Goal: Information Seeking & Learning: Check status

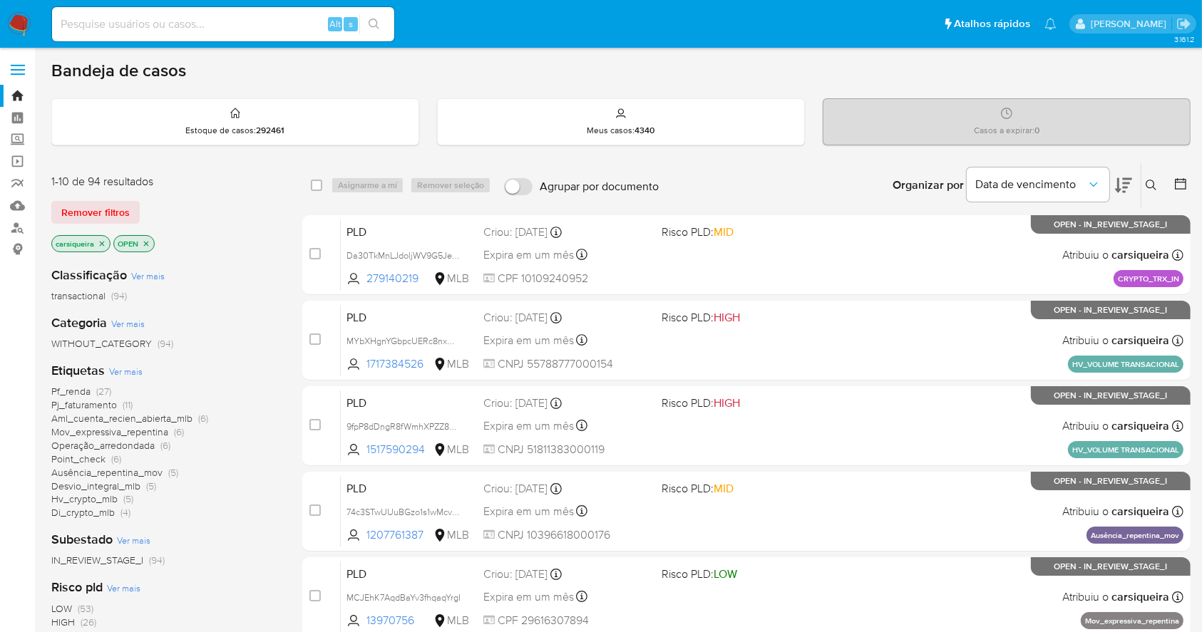
click at [6, 20] on nav "Pausado Ver notificaciones Alt s Atalhos rápidos Presiona las siguientes teclas…" at bounding box center [601, 24] width 1202 height 48
click at [21, 29] on img at bounding box center [19, 24] width 24 height 24
click at [143, 23] on input at bounding box center [223, 24] width 342 height 19
paste input "9fpP8dDngR8fWmhXPZZ8Pk5T"
type input "9fpP8dDngR8fWmhXPZZ8Pk5T"
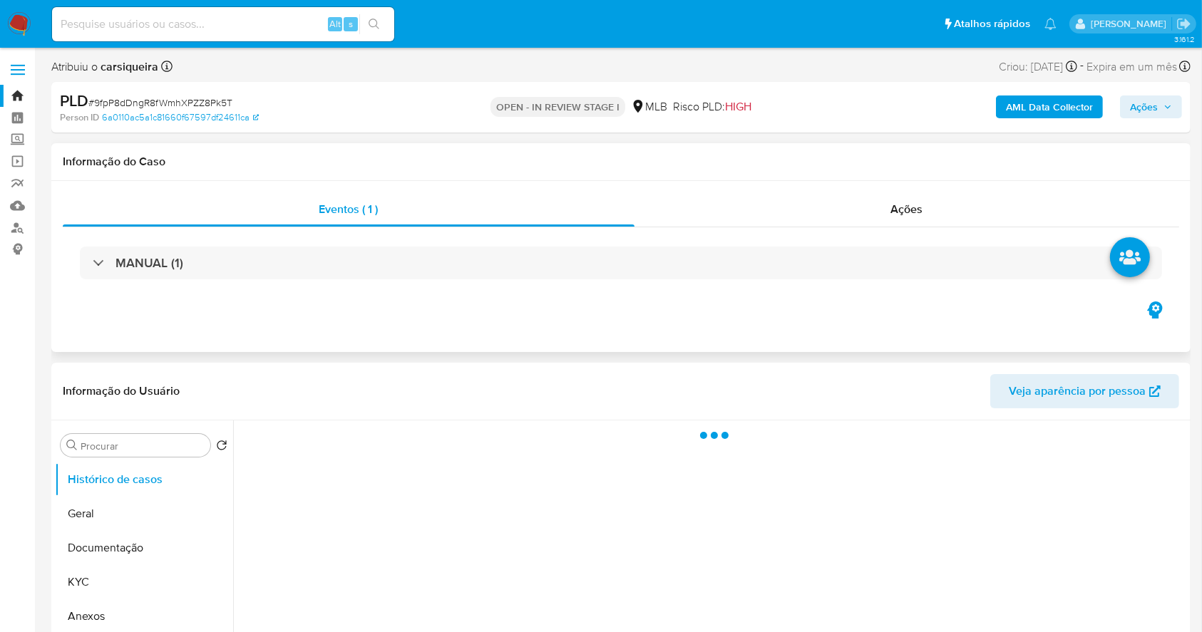
select select "10"
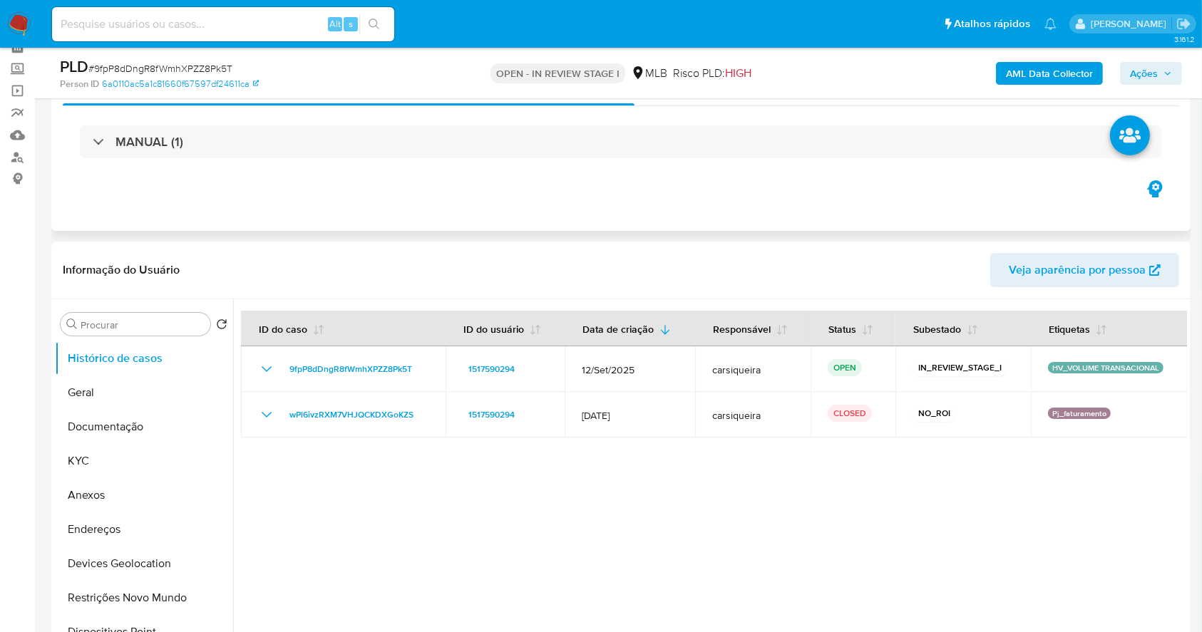
scroll to position [95, 0]
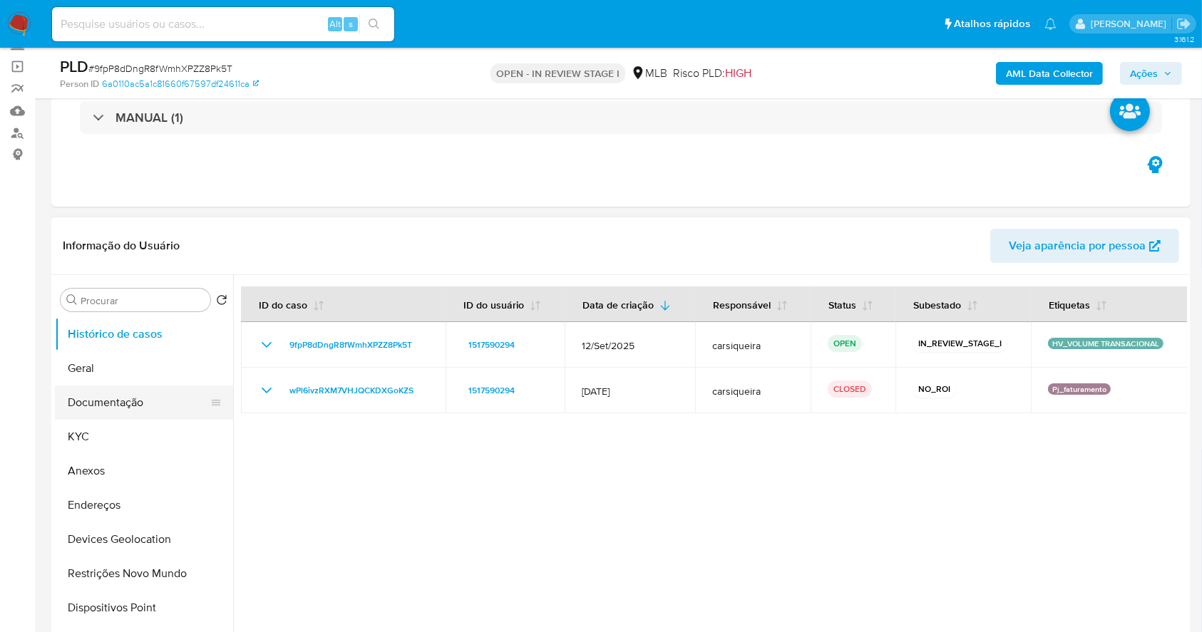
click at [138, 411] on button "Documentação" at bounding box center [138, 403] width 167 height 34
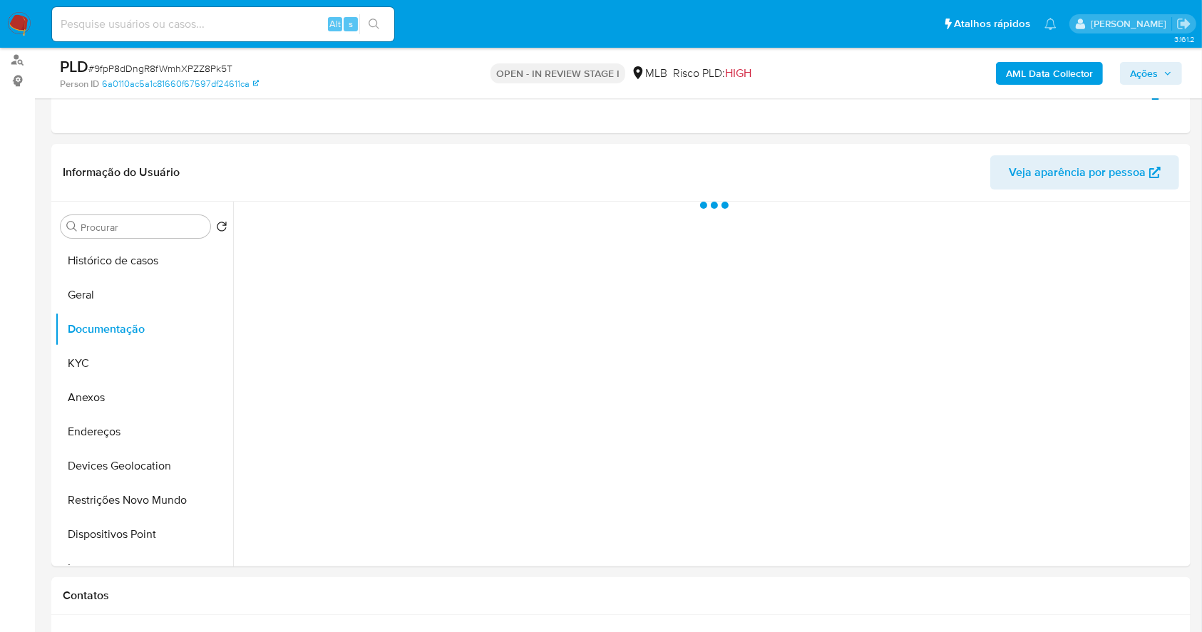
scroll to position [176, 0]
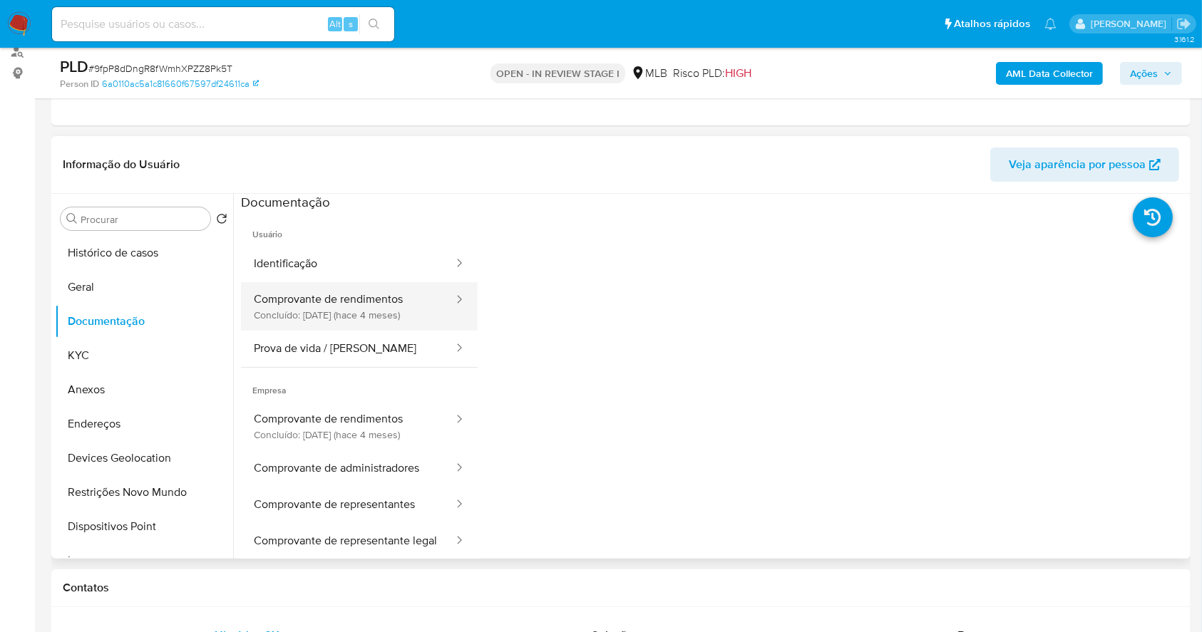
click at [359, 294] on button "Comprovante de rendimentos Concluído: 20/05/2025 (hace 4 meses)" at bounding box center [348, 306] width 214 height 48
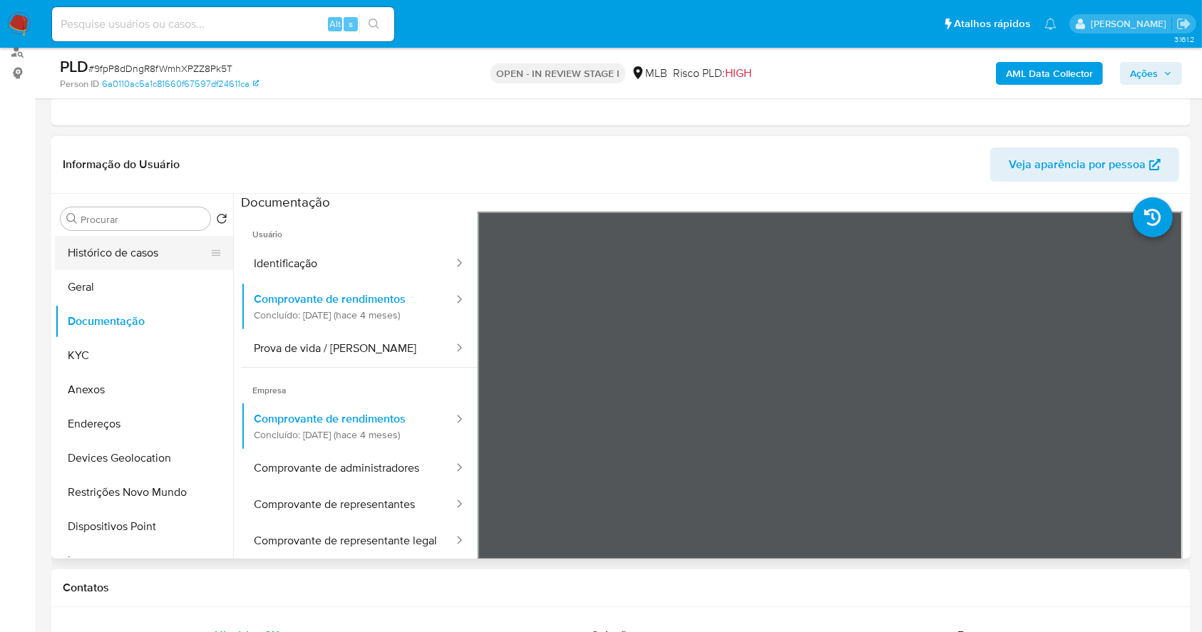
click at [105, 246] on button "Histórico de casos" at bounding box center [138, 253] width 167 height 34
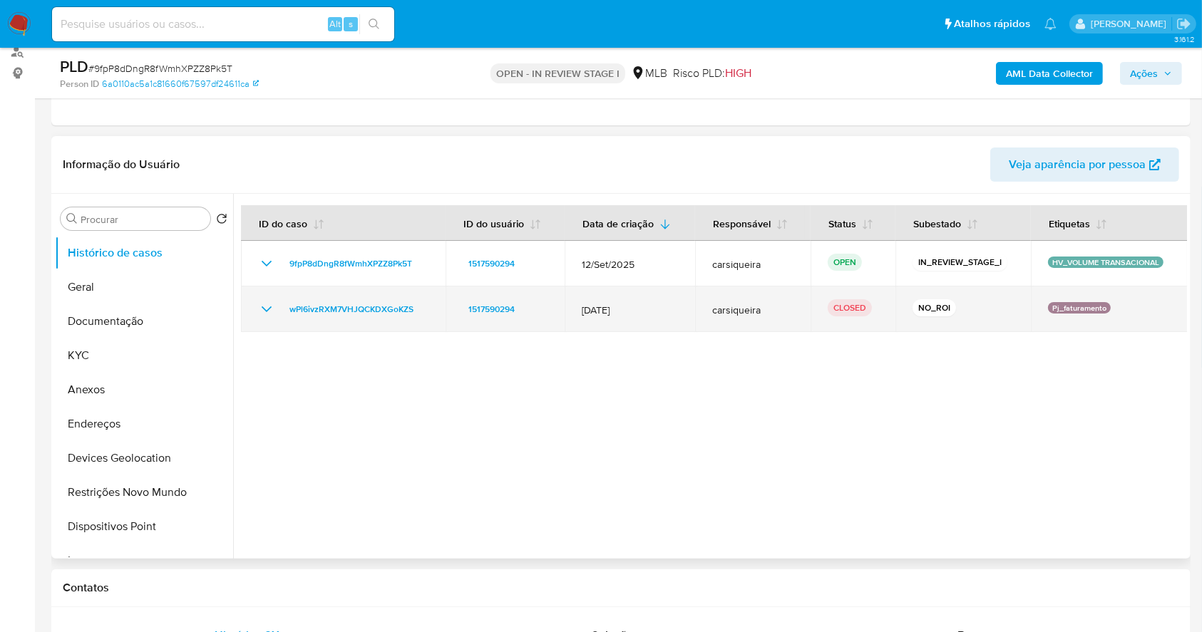
click at [265, 305] on icon "Mostrar/Ocultar" at bounding box center [266, 309] width 17 height 17
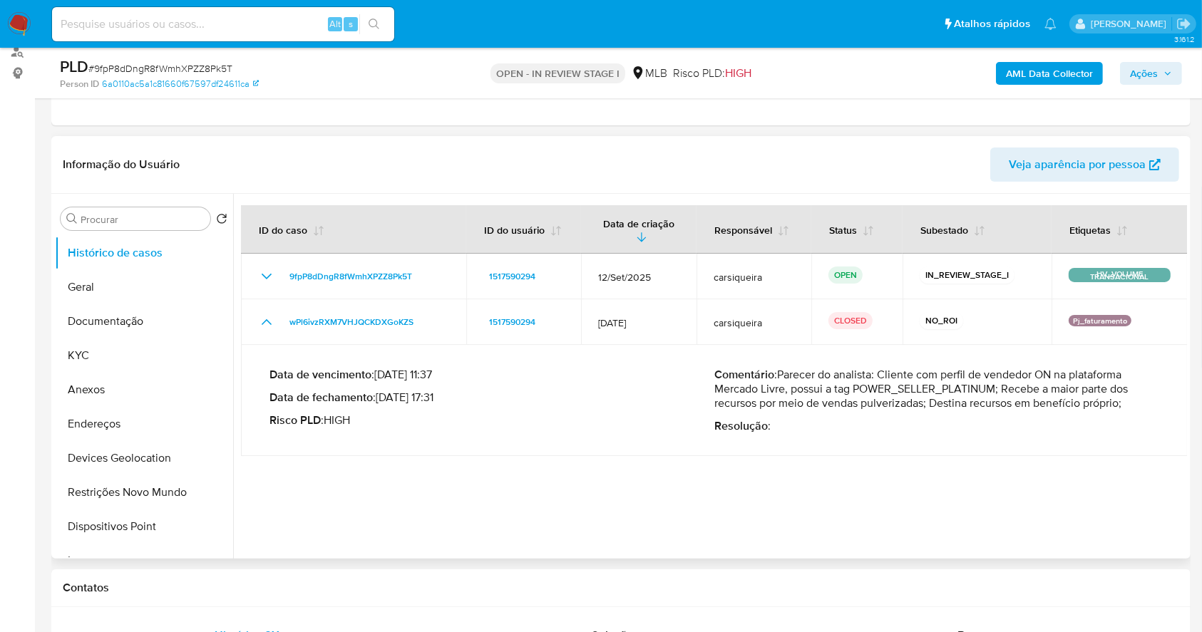
drag, startPoint x: 846, startPoint y: 386, endPoint x: 1074, endPoint y: 400, distance: 227.9
click at [1072, 400] on p "Comentário : Parecer do analista: Cliente com perfil de vendedor ON na platafor…" at bounding box center [936, 389] width 445 height 43
click at [1114, 438] on div "Data de vencimento : 27/07/2024 11:37 Data de fechamento : 03/07/2024 17:31 Ris…" at bounding box center [715, 401] width 890 height 88
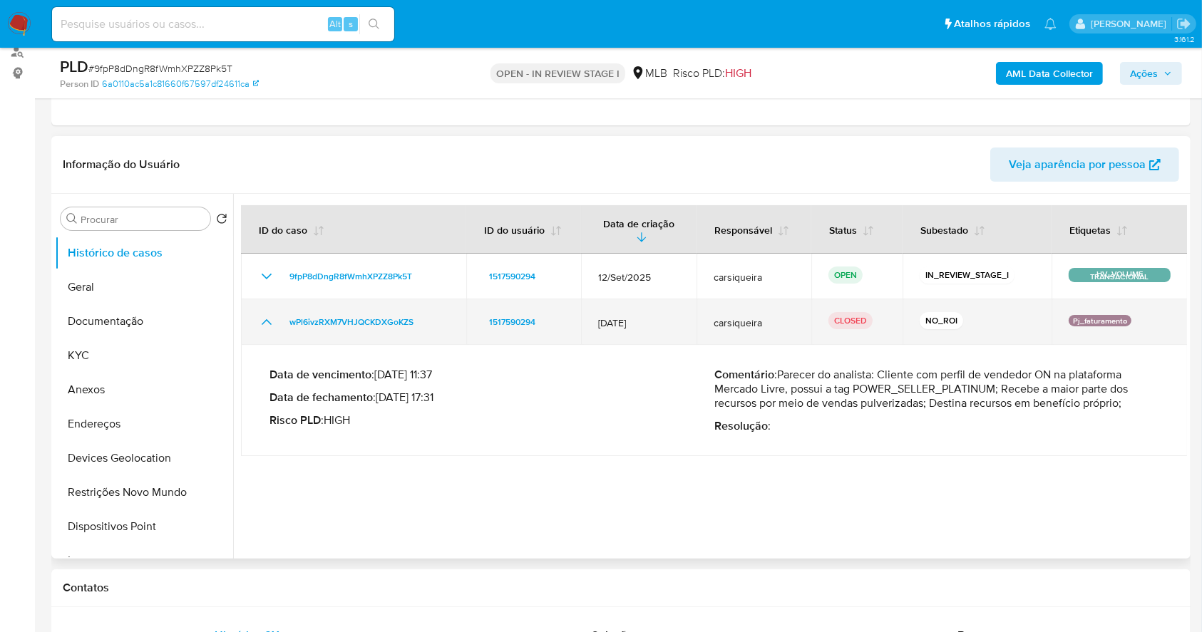
click at [262, 316] on icon "Mostrar/Ocultar" at bounding box center [266, 322] width 17 height 17
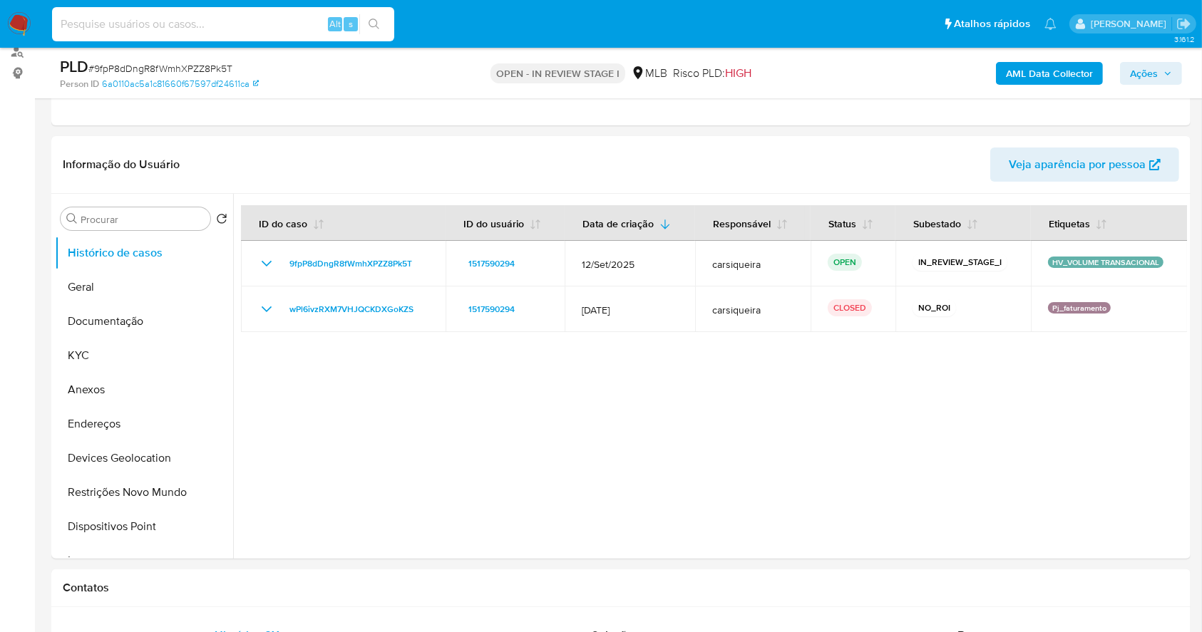
click at [109, 21] on input at bounding box center [223, 24] width 342 height 19
paste input "9fpP8dDngR8fWmhXPZZ8Pk5T"
type input "9fpP8dDngR8fWmhXPZZ8Pk5T"
click at [191, 30] on input "9fpP8dDngR8fWmhXPZZ8Pk5T" at bounding box center [223, 24] width 342 height 19
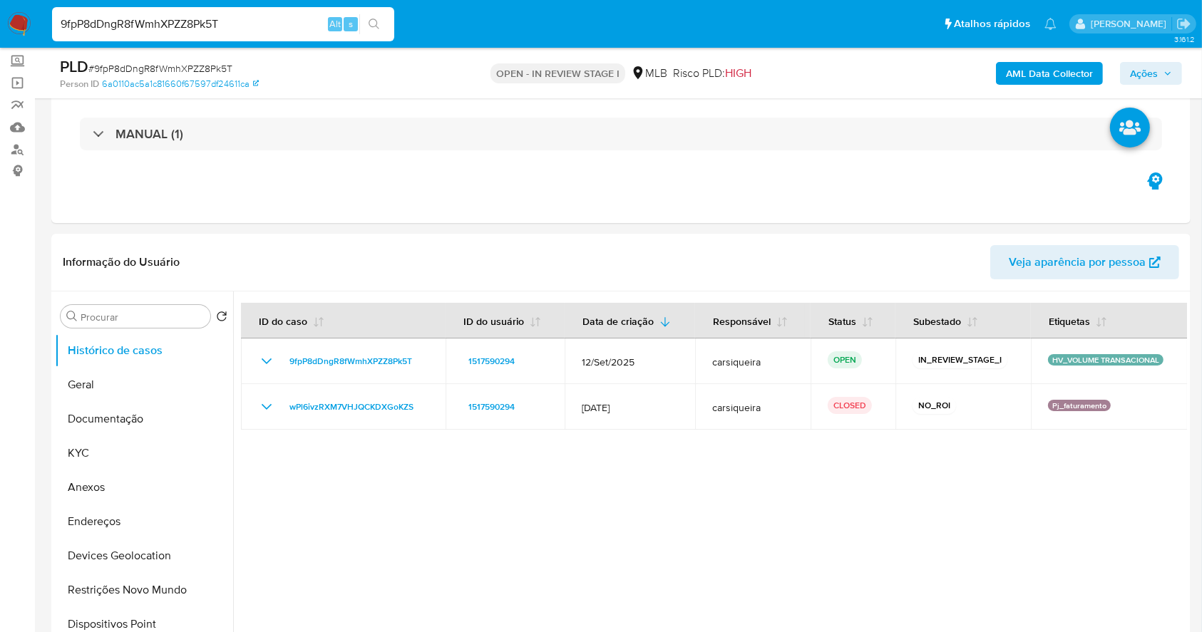
scroll to position [0, 0]
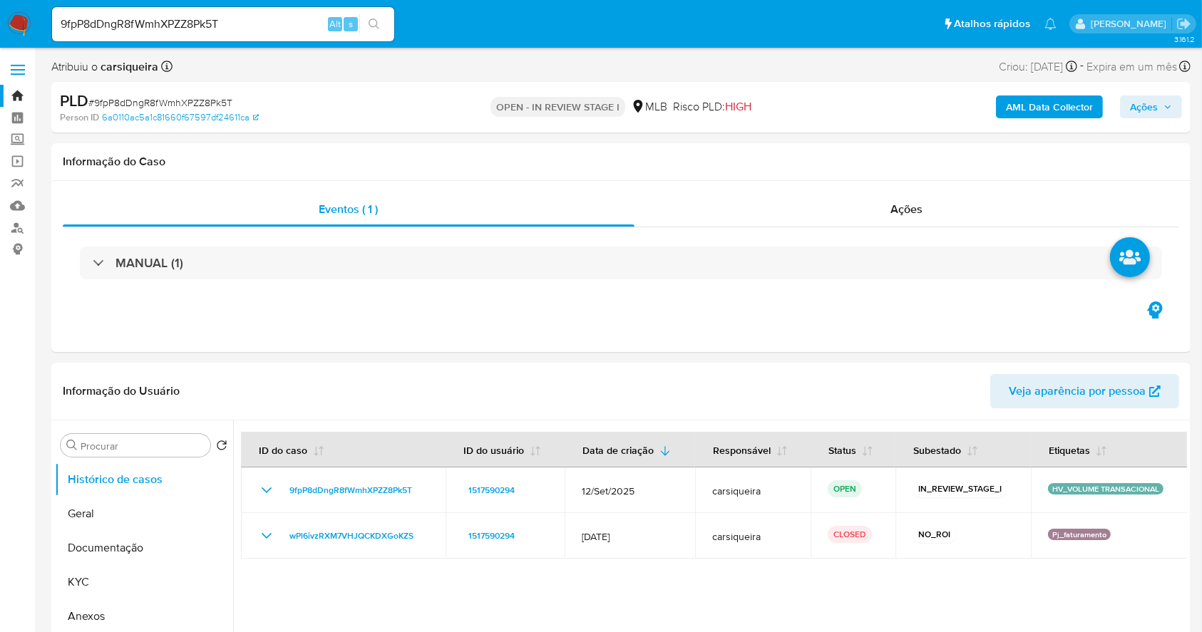
click at [17, 26] on img at bounding box center [19, 24] width 24 height 24
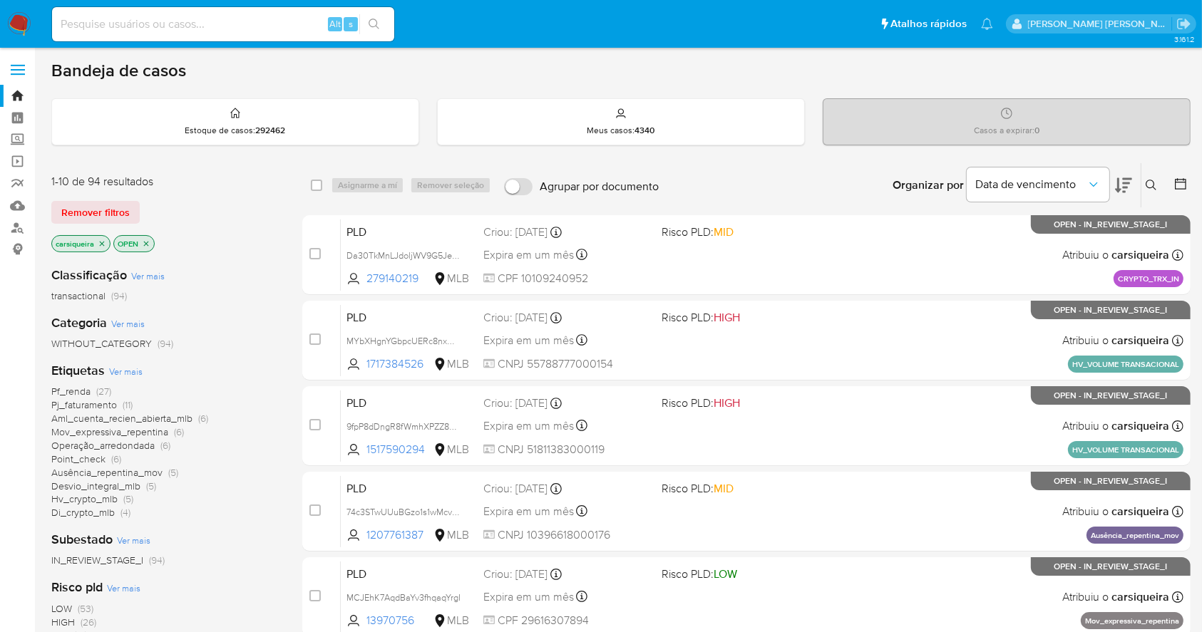
click at [217, 19] on input at bounding box center [223, 24] width 342 height 19
paste input "531722071-MLB"
type input "531722071"
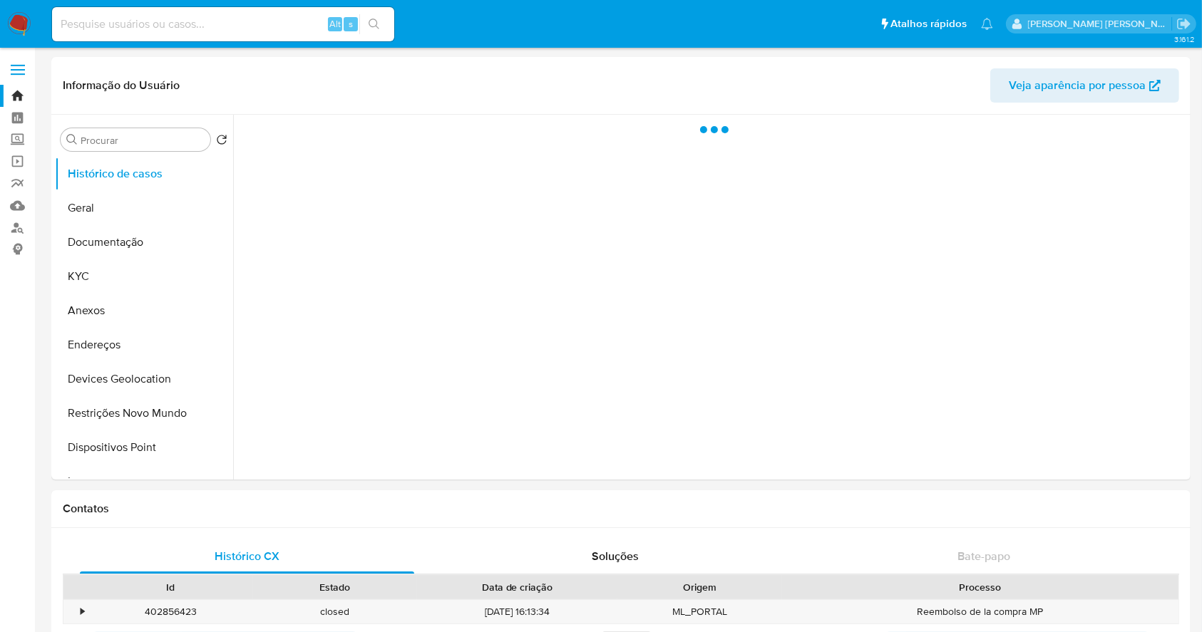
select select "10"
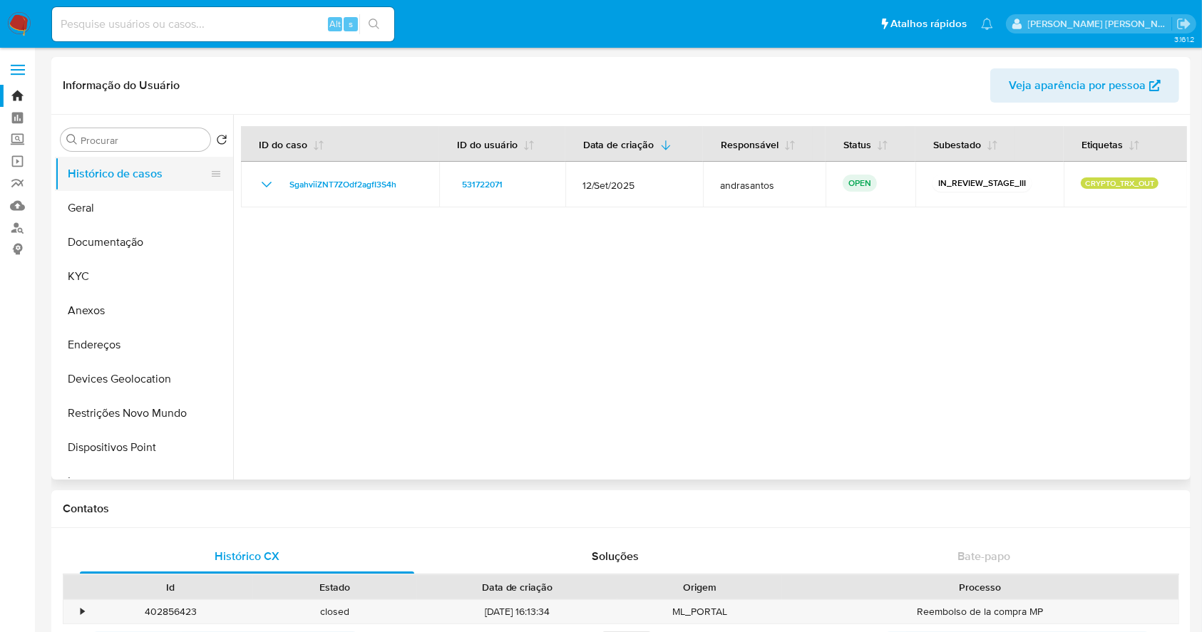
click at [130, 173] on button "Histórico de casos" at bounding box center [138, 174] width 167 height 34
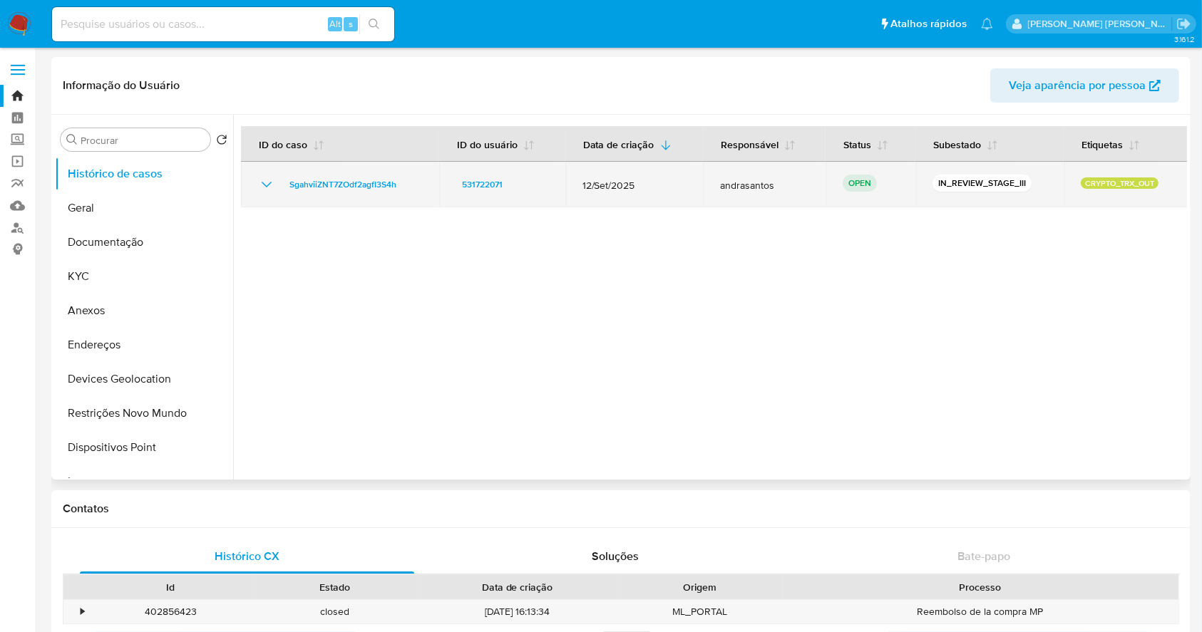
click at [324, 195] on td "SgahviiZNT7ZOdf2agfI3S4h" at bounding box center [340, 185] width 198 height 46
click at [314, 183] on span "SgahviiZNT7ZOdf2agfI3S4h" at bounding box center [343, 184] width 107 height 17
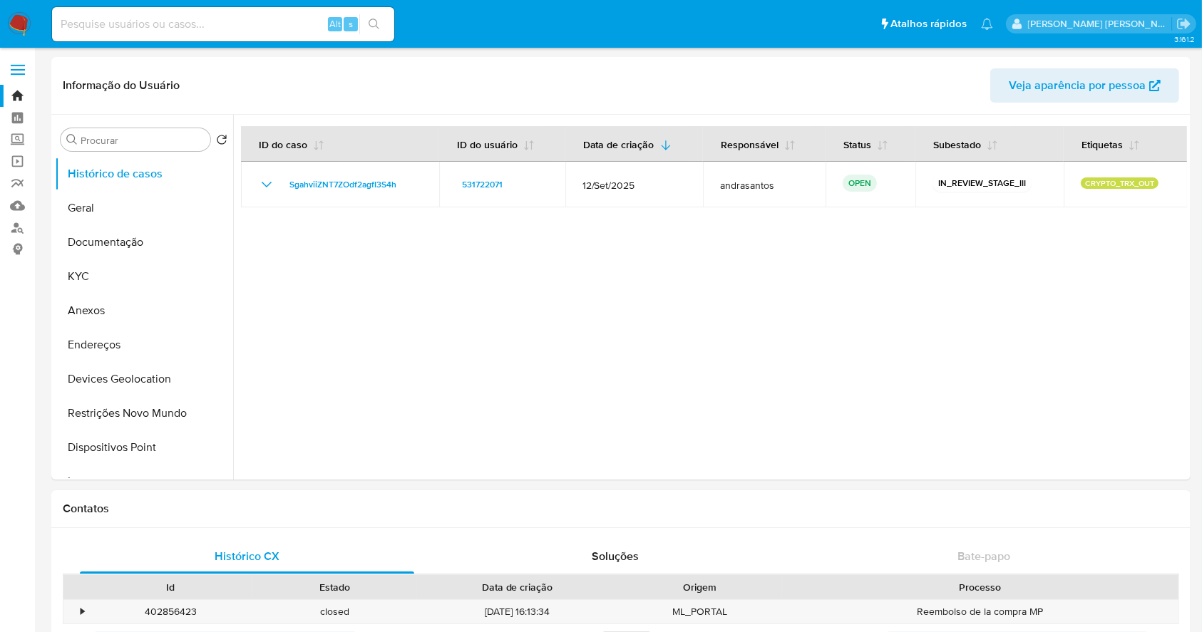
click at [17, 24] on img at bounding box center [19, 24] width 24 height 24
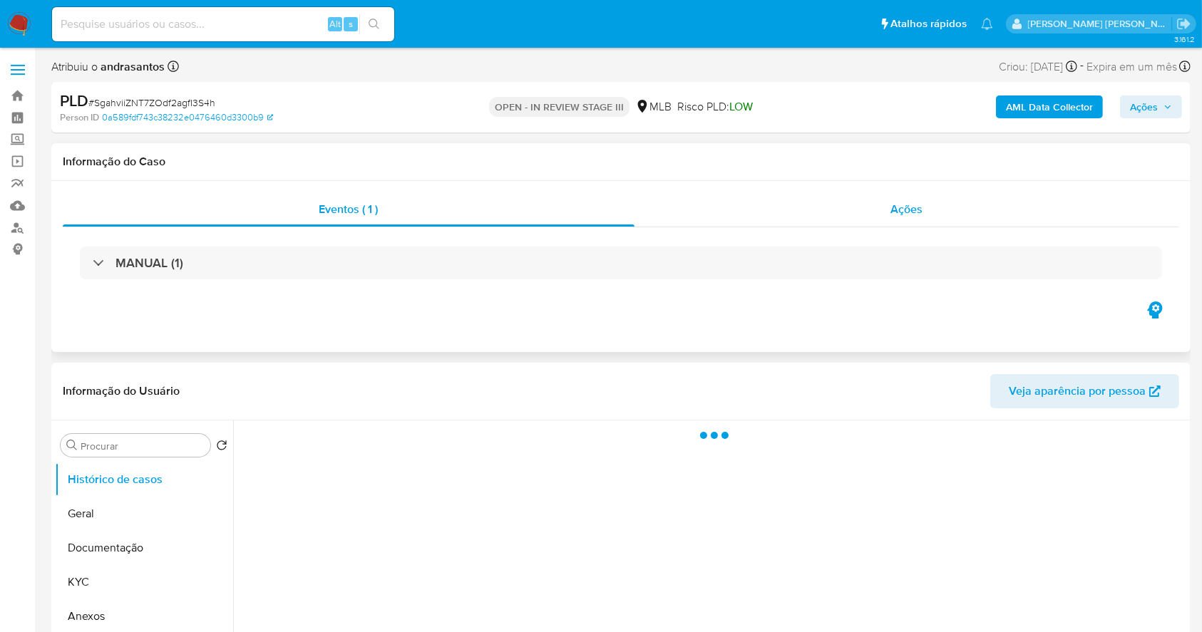
click at [905, 208] on span "Ações" at bounding box center [907, 209] width 32 height 16
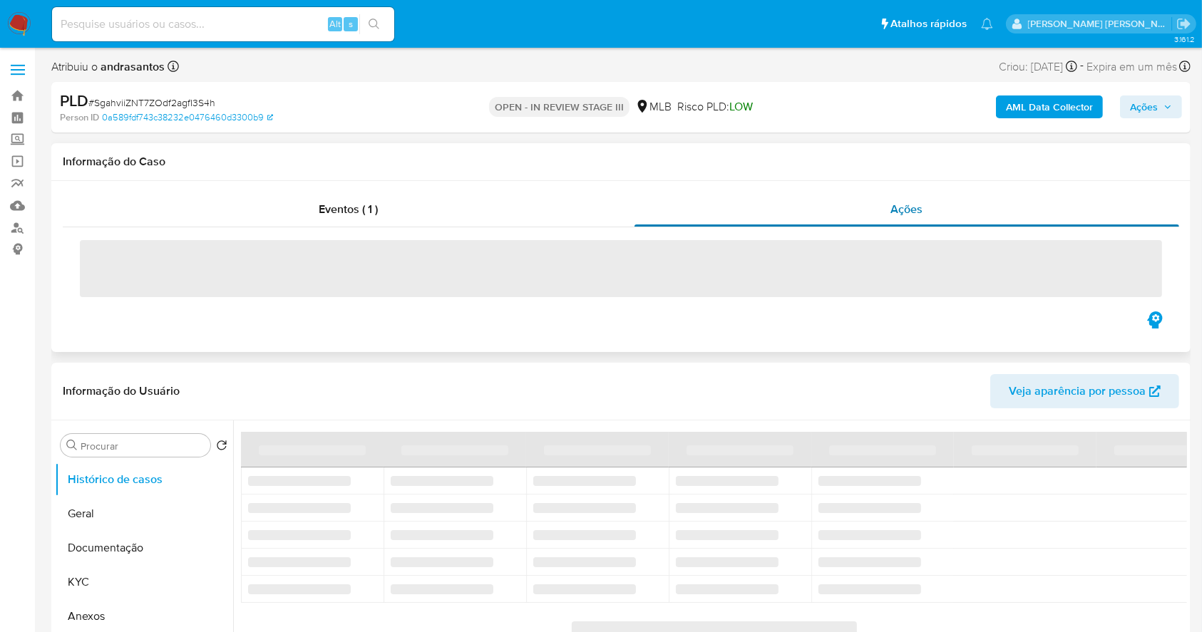
select select "10"
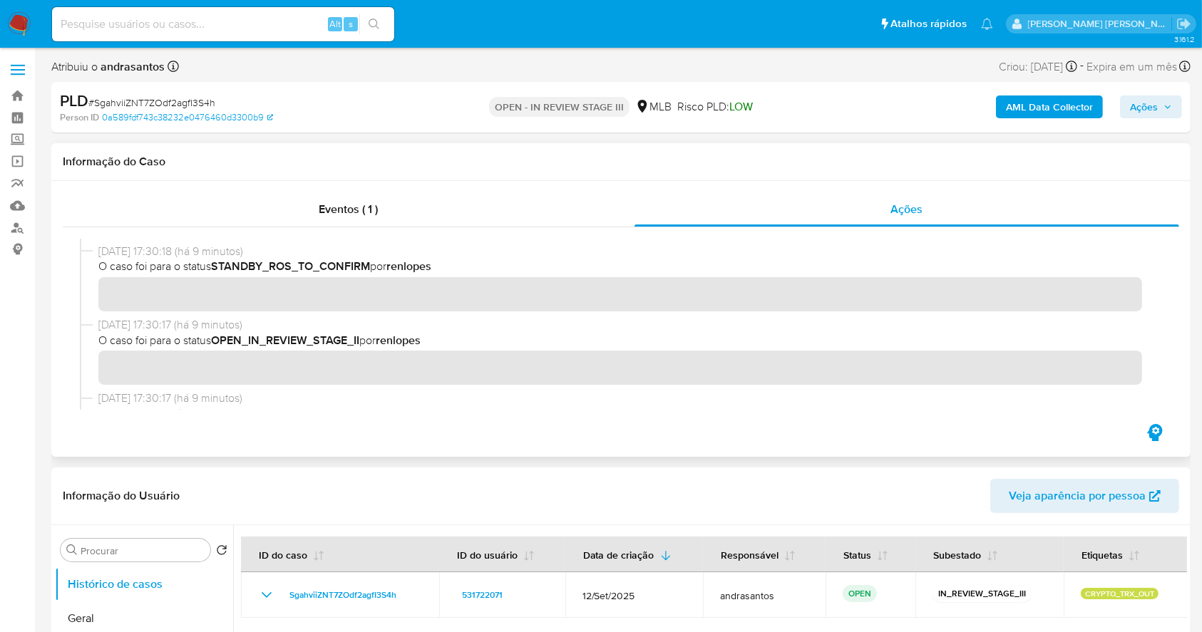
scroll to position [100, 0]
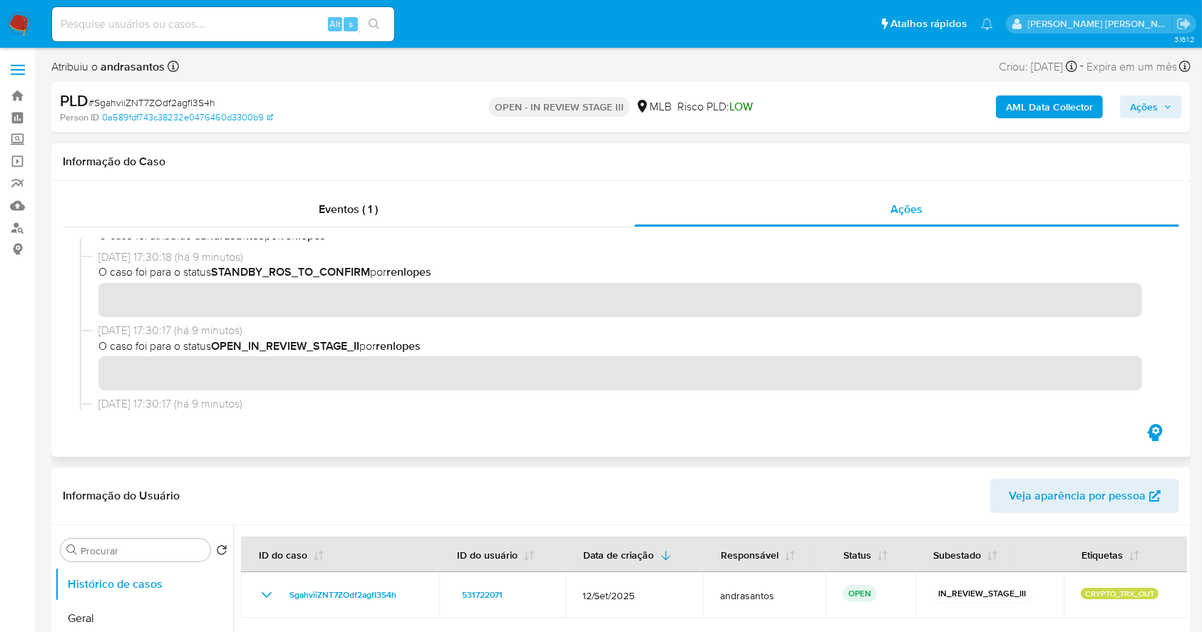
click at [551, 322] on div "26/09/2025 17:35:15 (há 4 minutos) O caso foi para o status OPEN_IN_REVIEW_STAG…" at bounding box center [621, 324] width 1082 height 171
click at [589, 328] on span "26/09/2025 17:30:17 (há 9 minutos)" at bounding box center [627, 331] width 1058 height 16
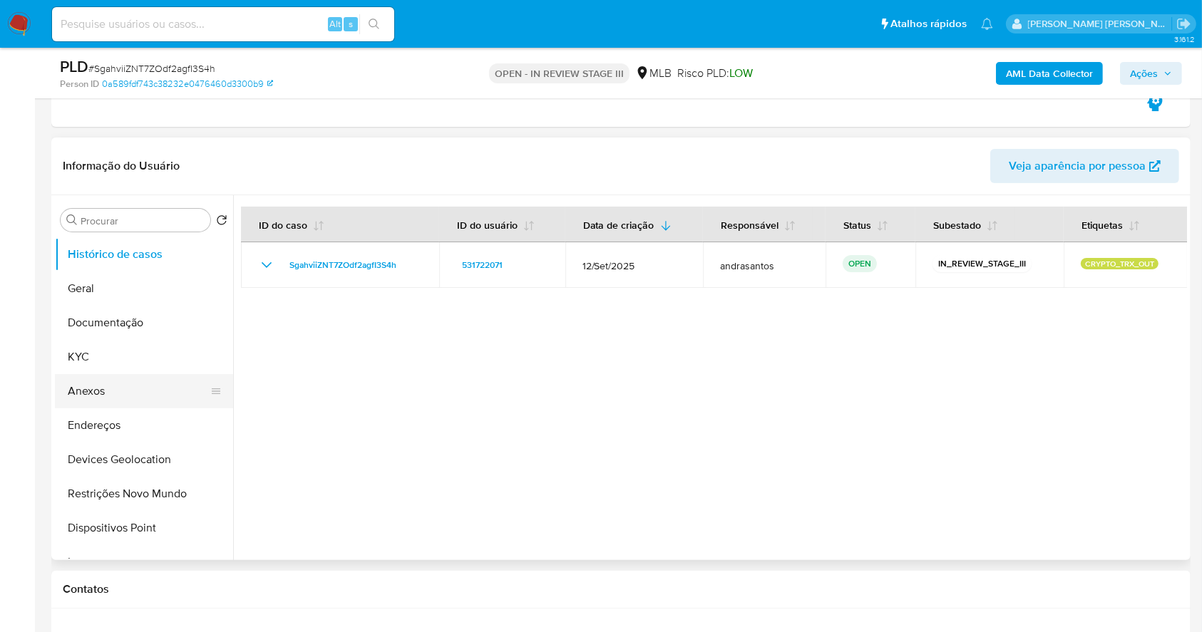
scroll to position [285, 0]
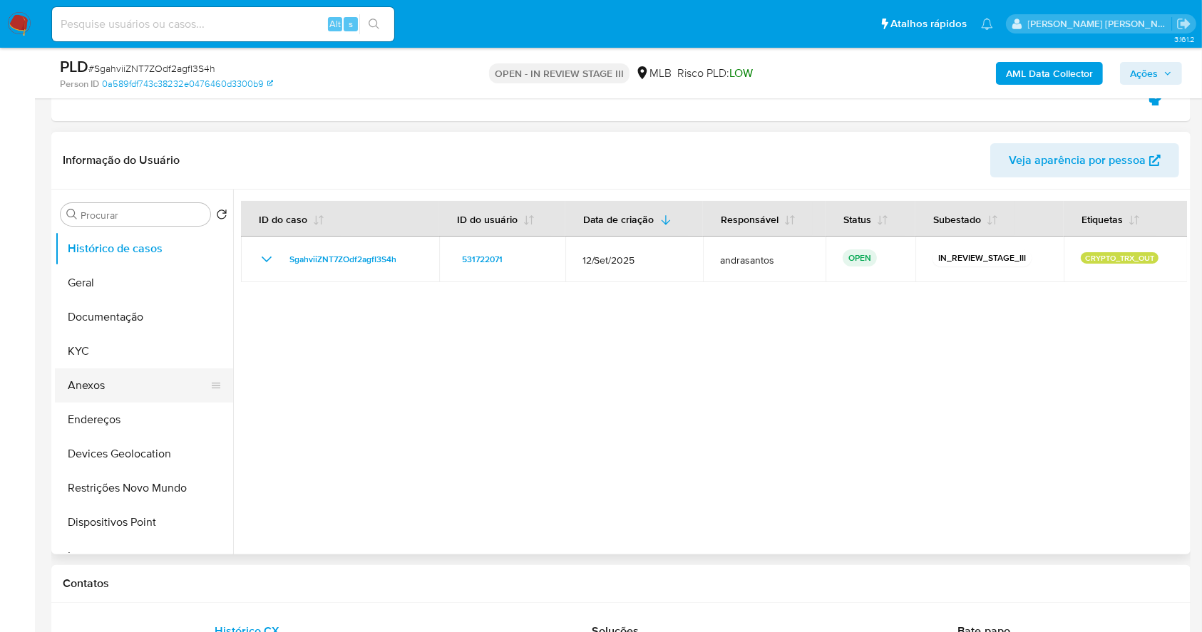
click at [87, 390] on button "Anexos" at bounding box center [138, 386] width 167 height 34
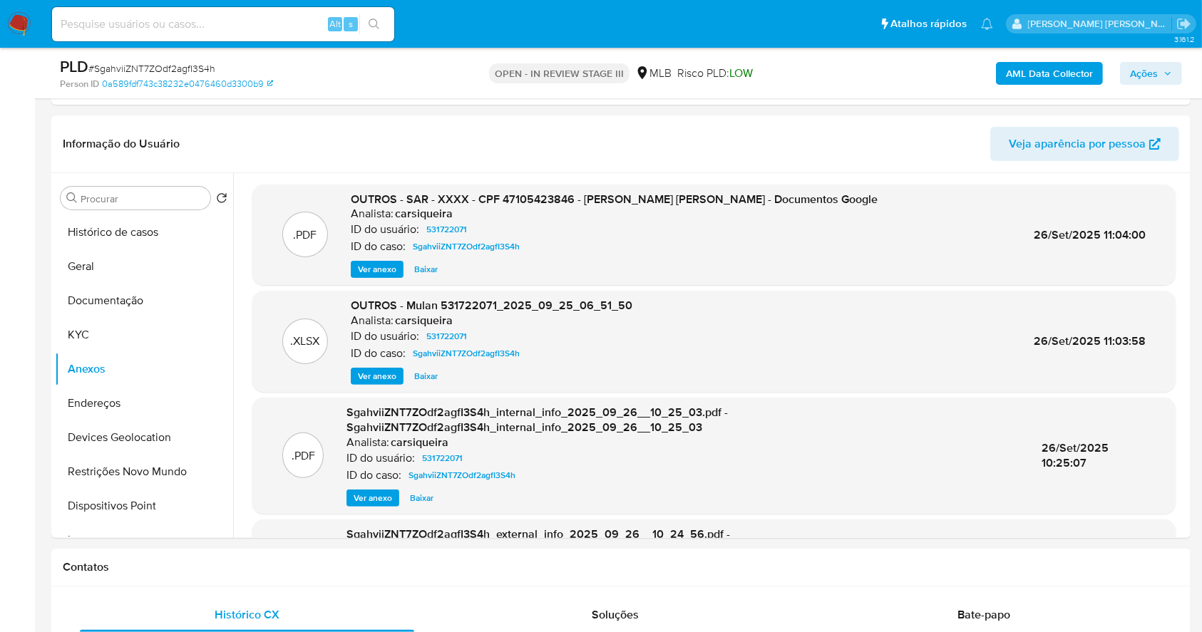
scroll to position [290, 0]
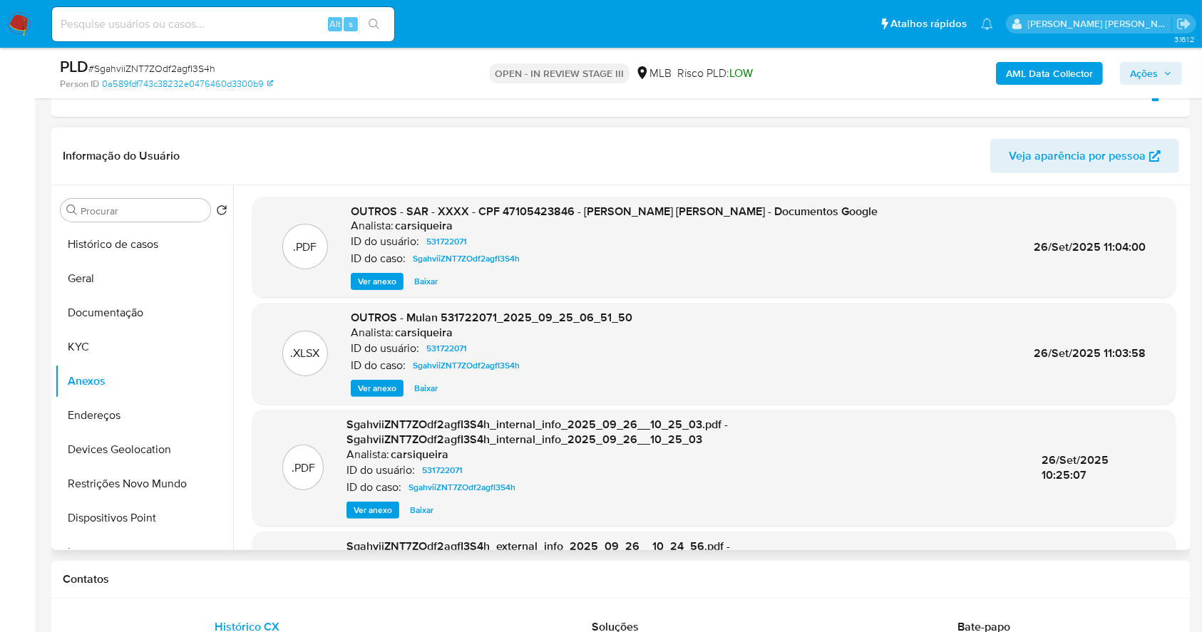
click at [385, 288] on span "Ver anexo" at bounding box center [377, 282] width 39 height 14
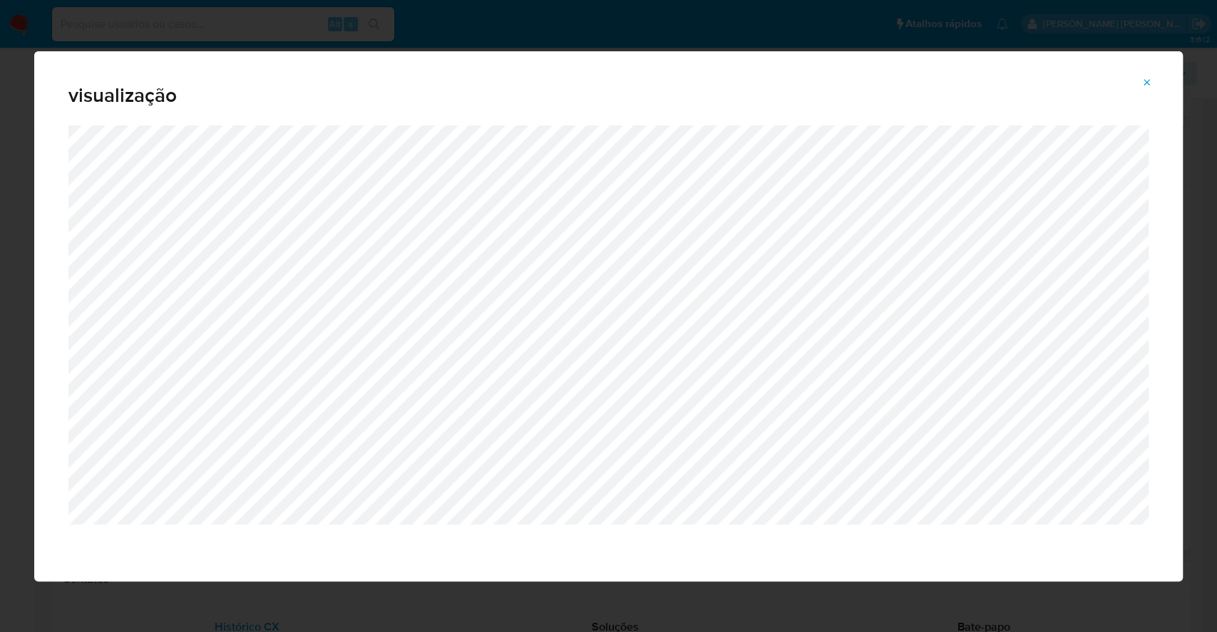
click at [0, 303] on div "visualização" at bounding box center [608, 316] width 1217 height 632
click at [1146, 78] on icon "Attachment preview" at bounding box center [1147, 82] width 11 height 11
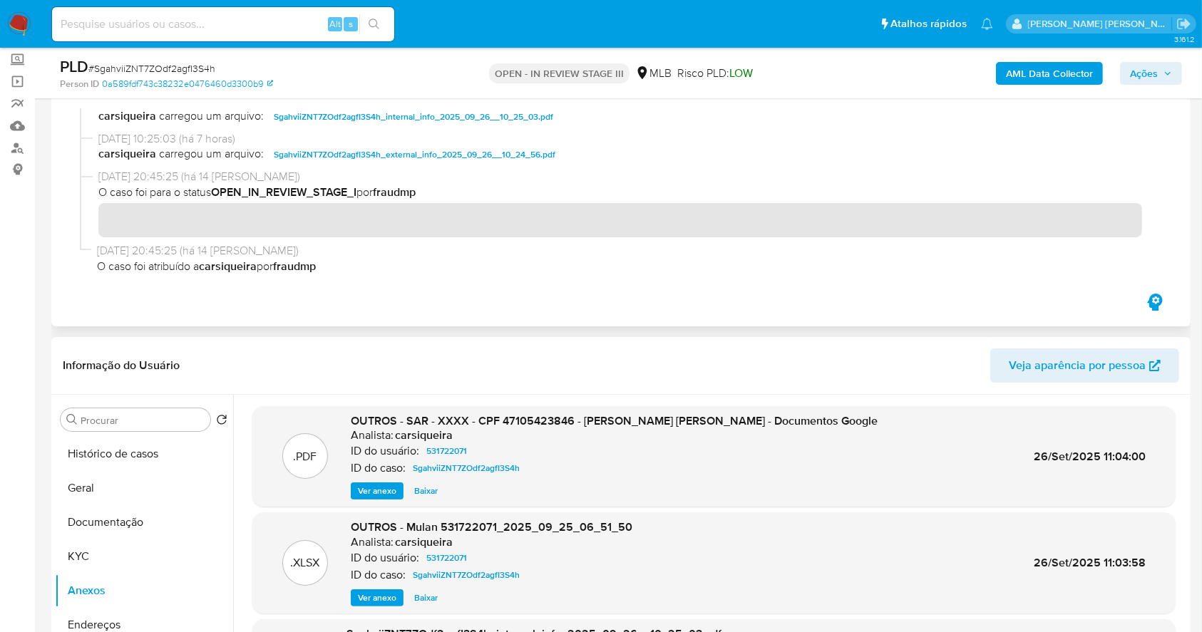
scroll to position [190, 0]
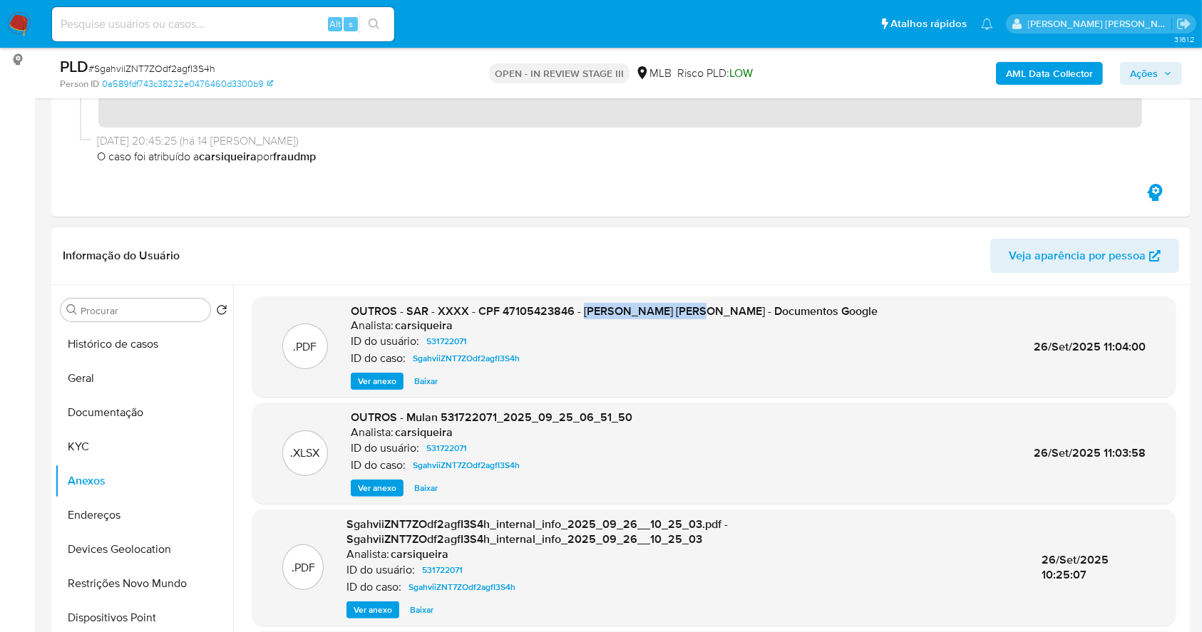
drag, startPoint x: 582, startPoint y: 310, endPoint x: 708, endPoint y: 315, distance: 126.3
click at [708, 315] on span "OUTROS - SAR - XXXX - CPF 47105423846 - MATEUS GOMES XAVIER - Documentos Google" at bounding box center [614, 311] width 527 height 16
copy span "MATEUS GOMES XAVIER"
